Goal: Information Seeking & Learning: Find specific fact

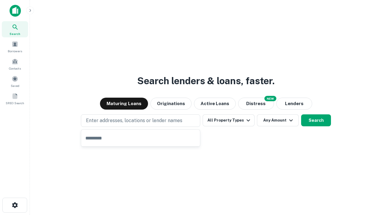
type input "**********"
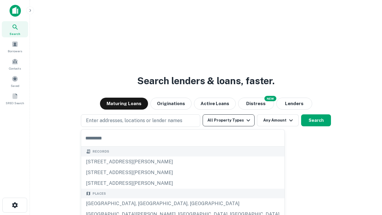
click at [229, 120] on button "All Property Types" at bounding box center [229, 120] width 52 height 12
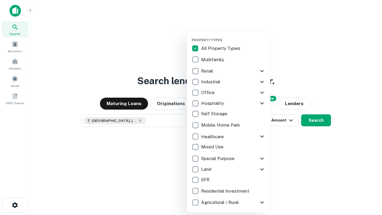
click at [233, 36] on button "button" at bounding box center [234, 36] width 84 height 0
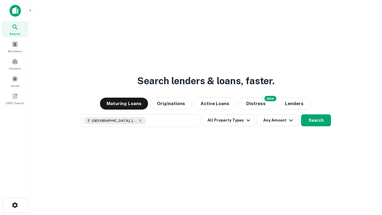
scroll to position [10, 0]
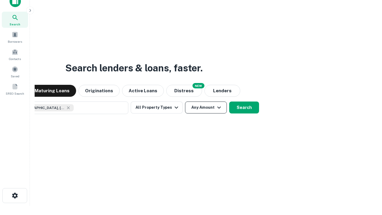
click at [185, 101] on button "Any Amount" at bounding box center [206, 107] width 42 height 12
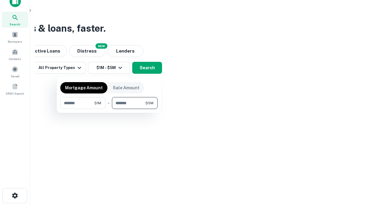
type input "*******"
click at [109, 109] on button "button" at bounding box center [108, 109] width 97 height 0
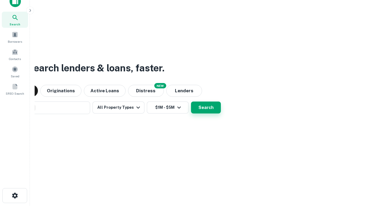
click at [191, 101] on button "Search" at bounding box center [206, 107] width 30 height 12
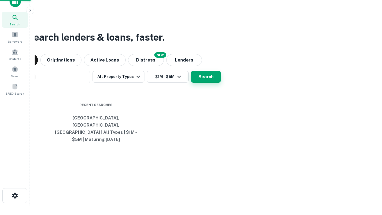
scroll to position [19, 169]
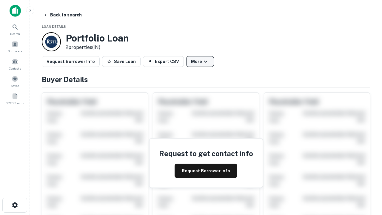
click at [200, 61] on button "More" at bounding box center [200, 61] width 28 height 11
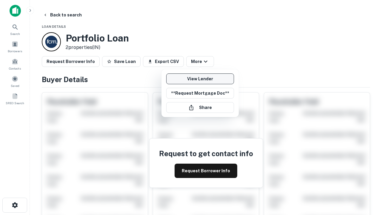
click at [200, 79] on link "View Lender" at bounding box center [200, 78] width 68 height 11
